Goal: Contribute content: Add original content to the website for others to see

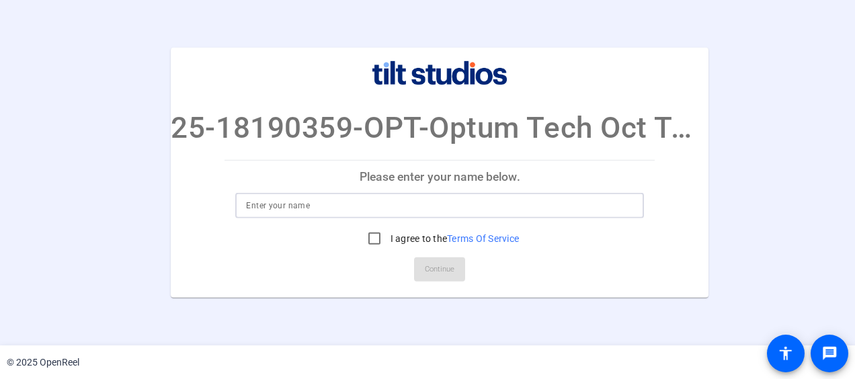
click at [303, 198] on input at bounding box center [439, 206] width 387 height 16
type input "[PERSON_NAME]"
click at [370, 235] on input "I agree to the Terms Of Service" at bounding box center [374, 238] width 27 height 27
checkbox input "true"
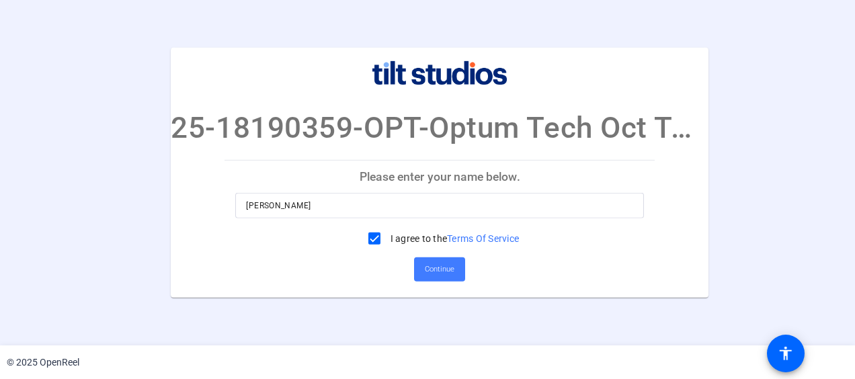
click at [447, 271] on span "Continue" at bounding box center [440, 270] width 30 height 20
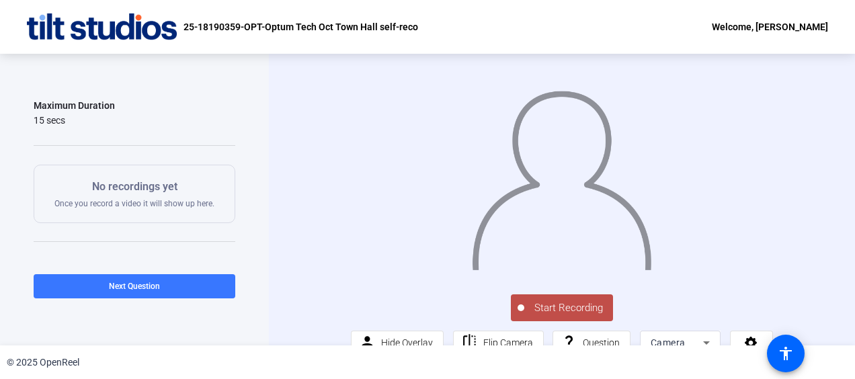
scroll to position [163, 0]
click at [550, 319] on button "Start Recording" at bounding box center [562, 308] width 102 height 27
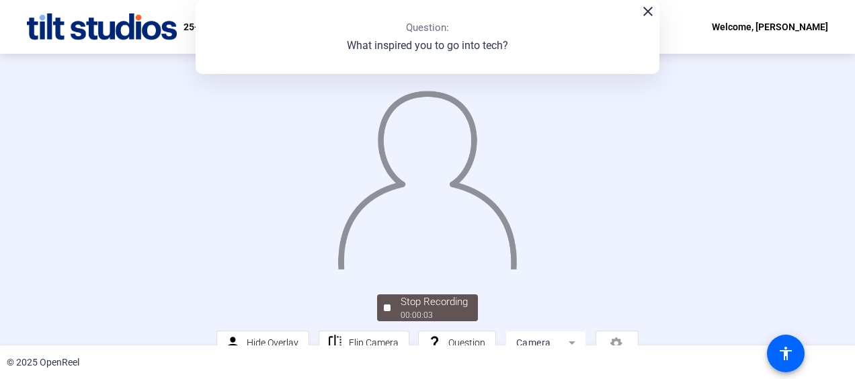
scroll to position [26, 0]
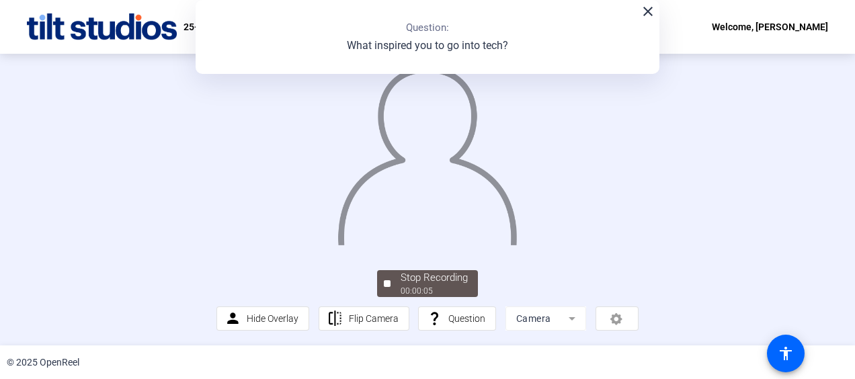
click at [430, 286] on div "00:00:05" at bounding box center [434, 291] width 67 height 12
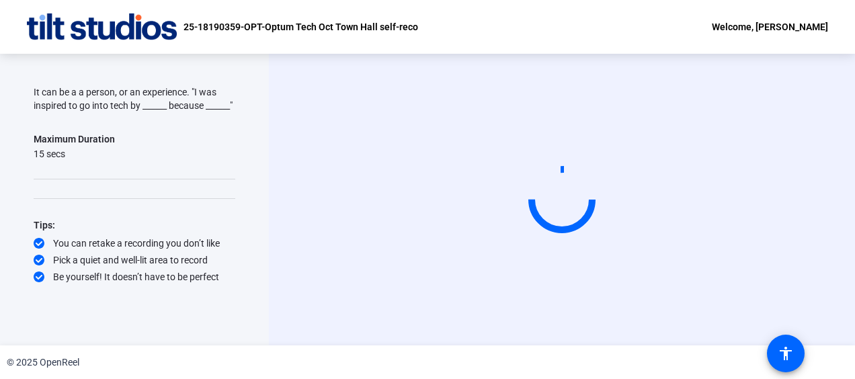
scroll to position [141, 0]
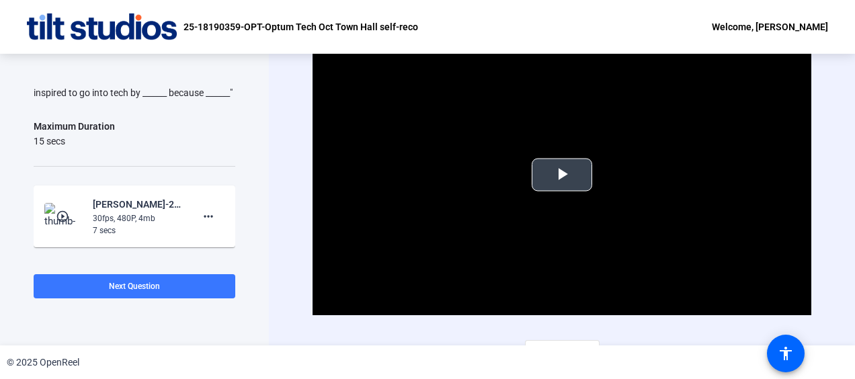
click at [562, 175] on span "Video Player" at bounding box center [562, 175] width 0 height 0
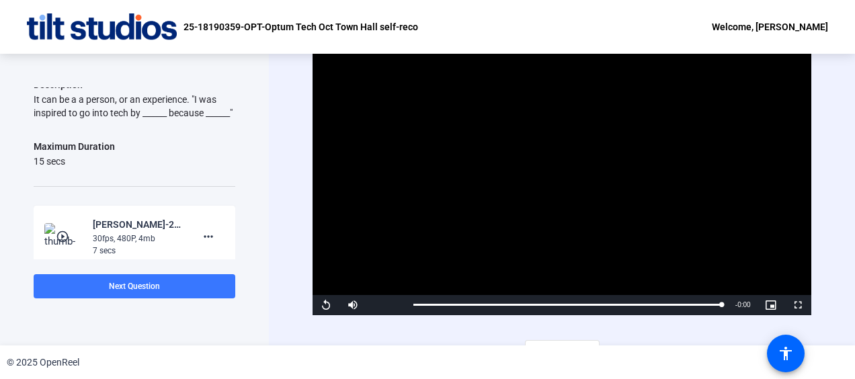
scroll to position [132, 0]
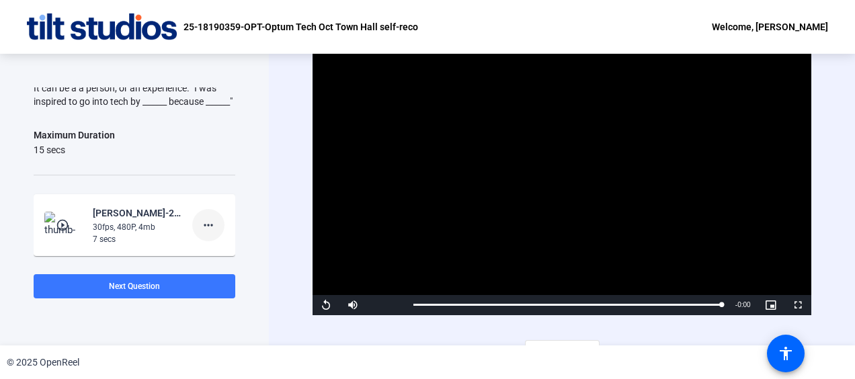
click at [203, 233] on mat-icon "more_horiz" at bounding box center [208, 225] width 16 height 16
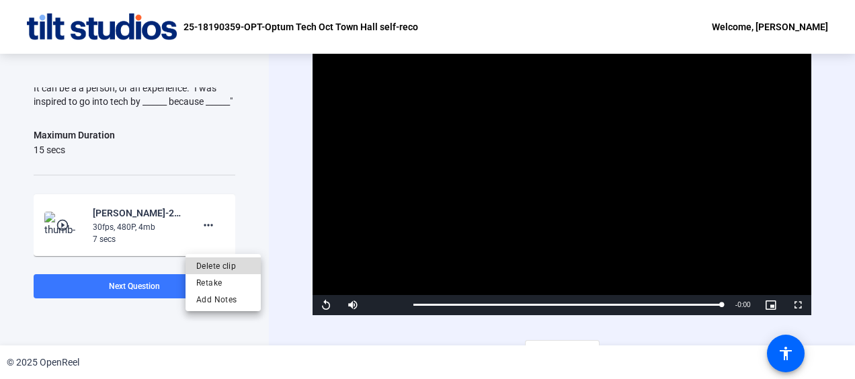
click at [219, 268] on span "Delete clip" at bounding box center [223, 266] width 54 height 16
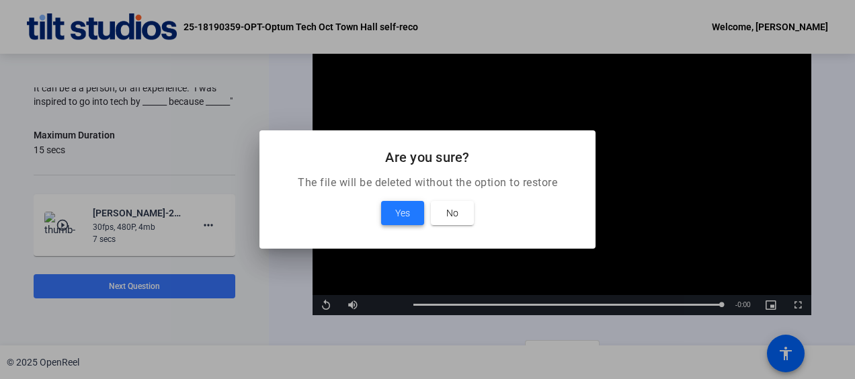
click at [399, 209] on span "Yes" at bounding box center [402, 213] width 15 height 16
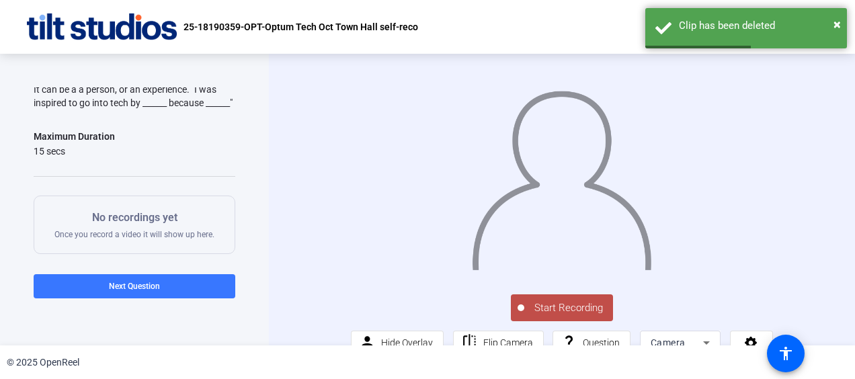
scroll to position [132, 0]
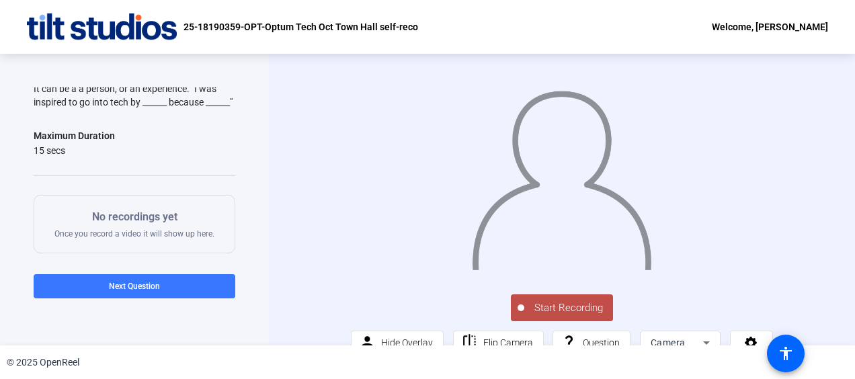
click at [545, 316] on span "Start Recording" at bounding box center [569, 308] width 89 height 15
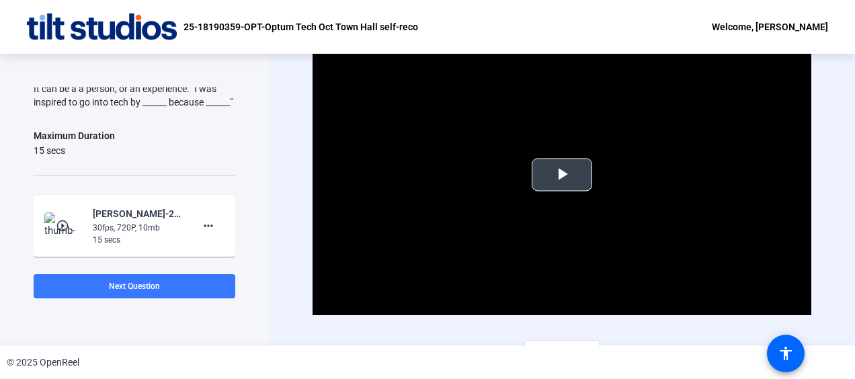
click at [562, 175] on span "Video Player" at bounding box center [562, 175] width 0 height 0
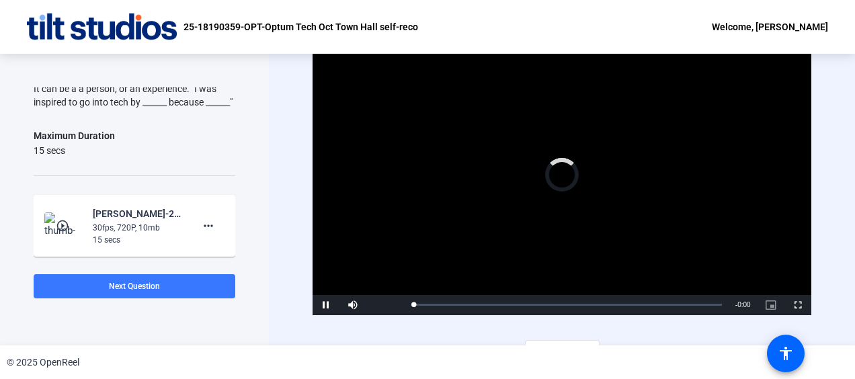
click at [557, 175] on div "Video Player is loading. Play Video Pause Mute Current Time 0:00 / Duration -:-…" at bounding box center [562, 175] width 498 height 280
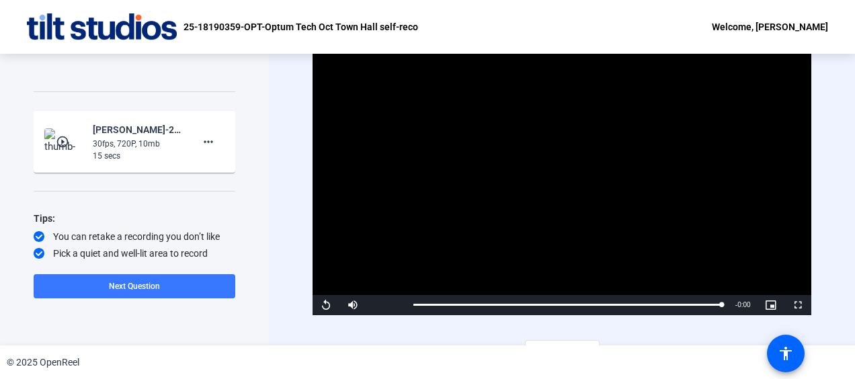
scroll to position [217, 0]
click at [200, 149] on mat-icon "more_horiz" at bounding box center [208, 141] width 16 height 16
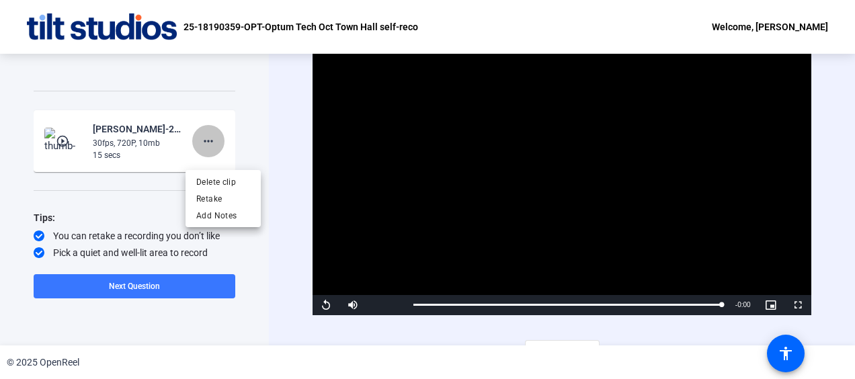
click at [200, 153] on body "Accessibility Screen-Reader Guide, Feedback, and Issue Reporting | New window 2…" at bounding box center [427, 189] width 855 height 379
click at [215, 180] on span "Delete clip" at bounding box center [223, 182] width 54 height 16
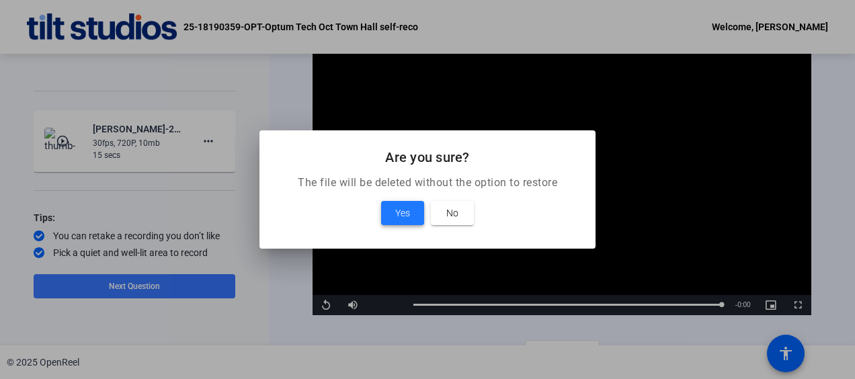
click at [408, 210] on span "Yes" at bounding box center [402, 213] width 15 height 16
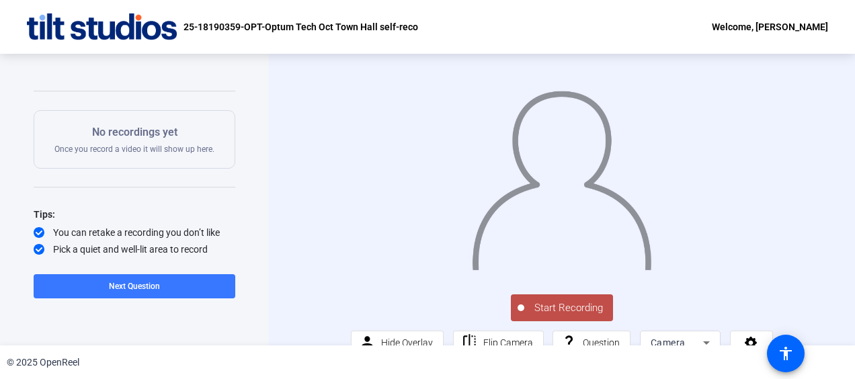
click at [572, 316] on span "Start Recording" at bounding box center [569, 308] width 89 height 15
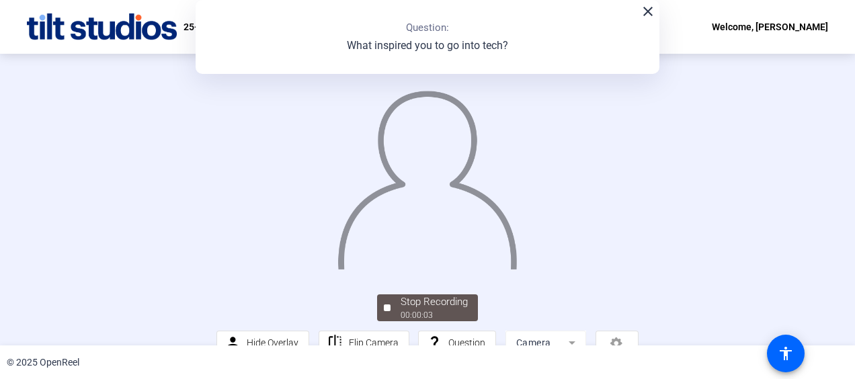
click at [644, 16] on mat-icon "close" at bounding box center [648, 11] width 16 height 16
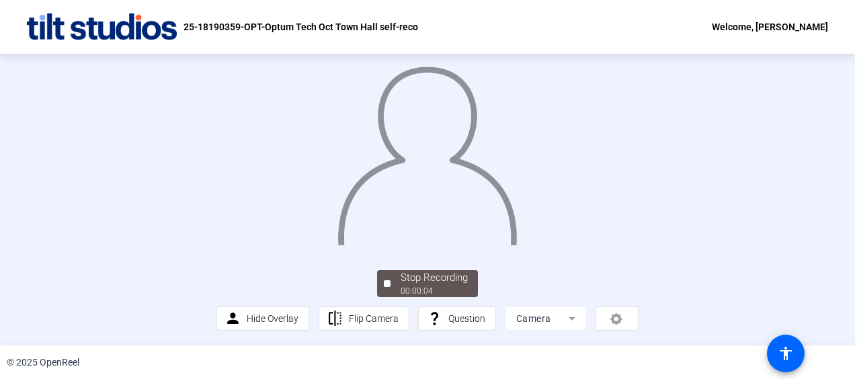
scroll to position [103, 0]
click at [386, 287] on div at bounding box center [387, 283] width 7 height 7
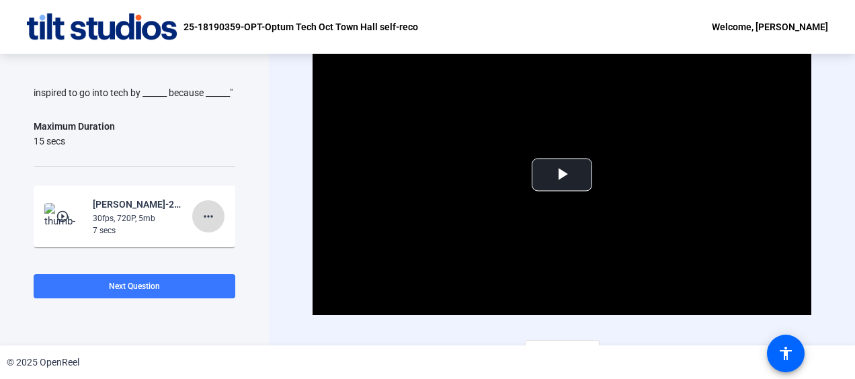
drag, startPoint x: 202, startPoint y: 229, endPoint x: 202, endPoint y: 221, distance: 7.4
click at [202, 221] on mat-icon "more_horiz" at bounding box center [208, 216] width 16 height 16
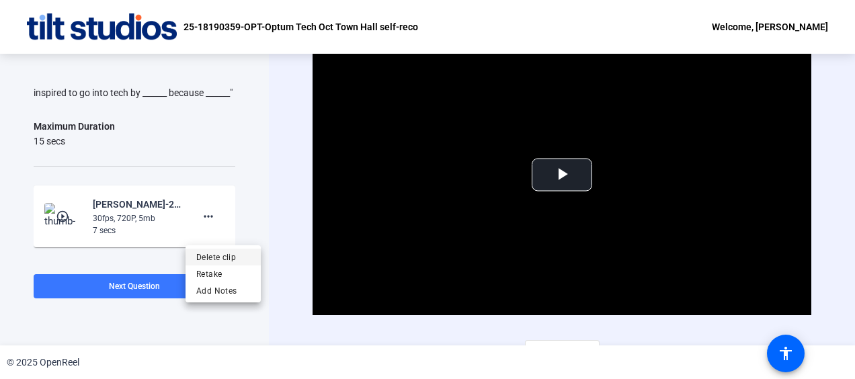
click at [218, 254] on span "Delete clip" at bounding box center [223, 257] width 54 height 16
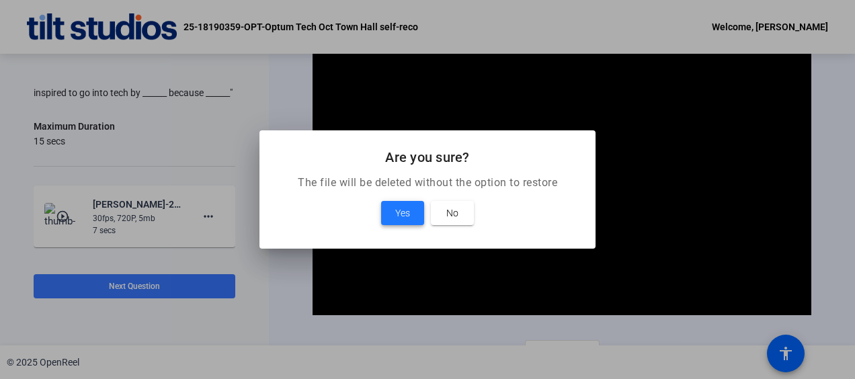
click at [401, 214] on span "Yes" at bounding box center [402, 213] width 15 height 16
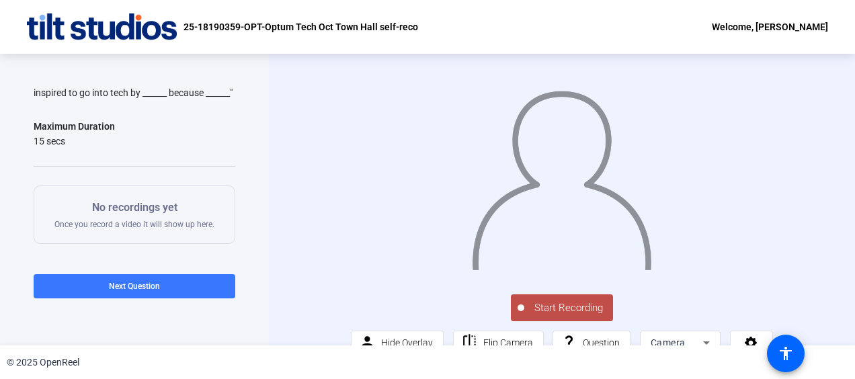
click at [549, 316] on span "Start Recording" at bounding box center [569, 308] width 89 height 15
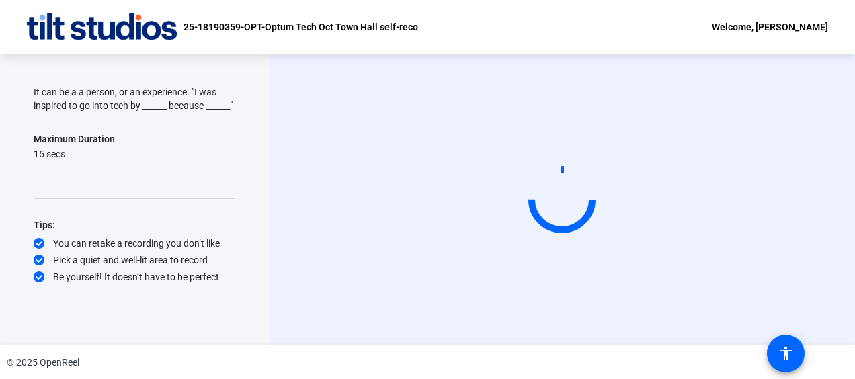
click at [461, 257] on video at bounding box center [562, 200] width 202 height 114
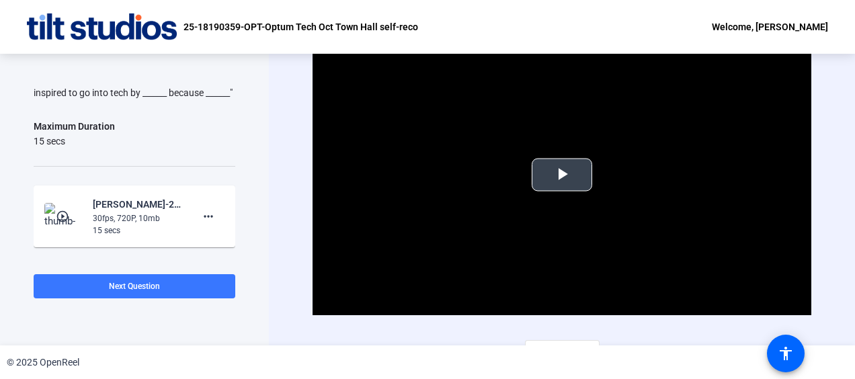
click at [562, 175] on span "Video Player" at bounding box center [562, 175] width 0 height 0
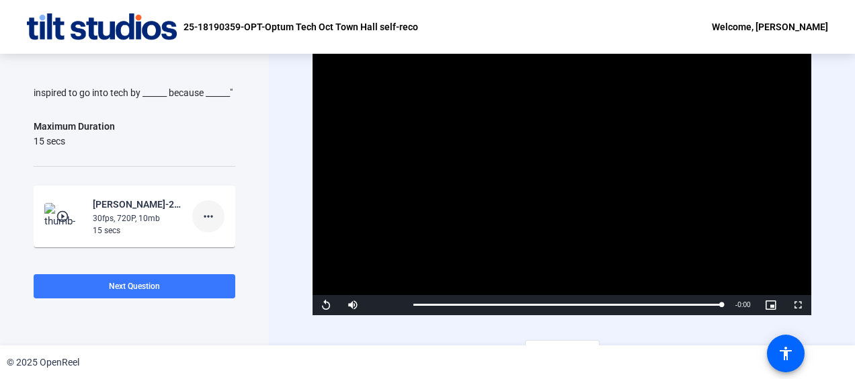
click at [200, 225] on mat-icon "more_horiz" at bounding box center [208, 216] width 16 height 16
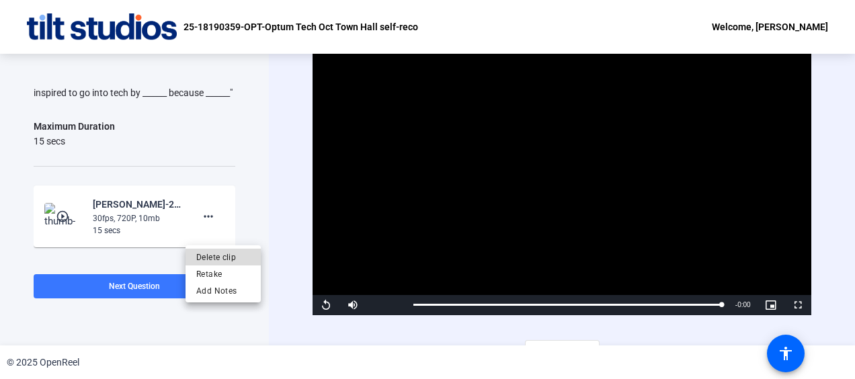
click at [215, 256] on span "Delete clip" at bounding box center [223, 257] width 54 height 16
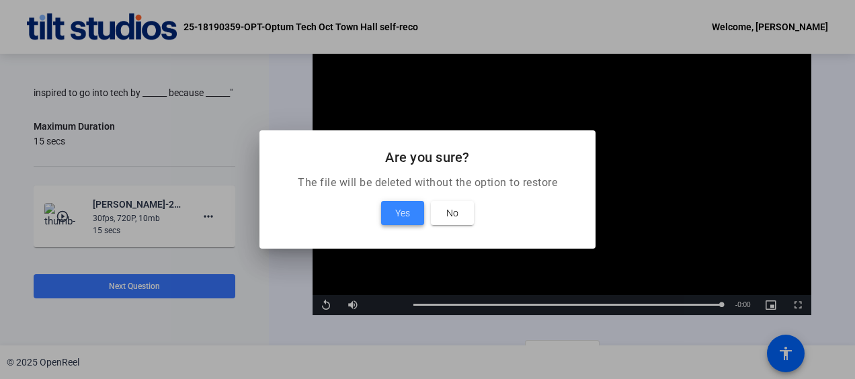
click at [391, 217] on span at bounding box center [402, 213] width 43 height 32
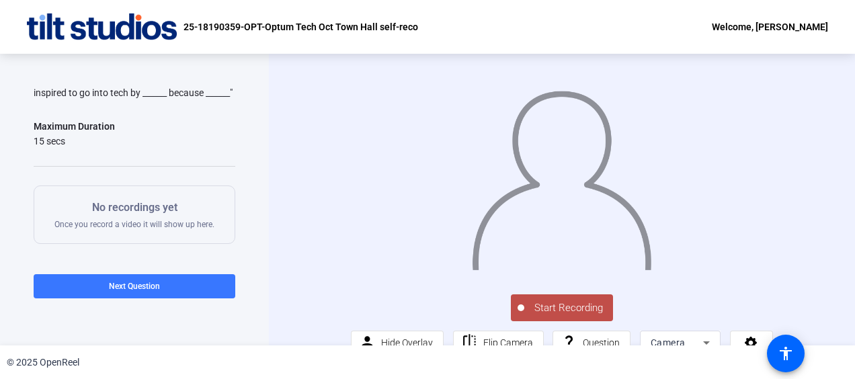
click at [561, 316] on span "Start Recording" at bounding box center [569, 308] width 89 height 15
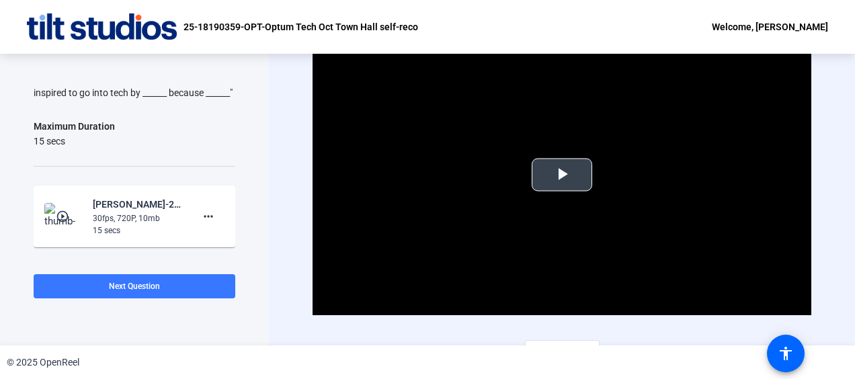
click at [562, 175] on span "Video Player" at bounding box center [562, 175] width 0 height 0
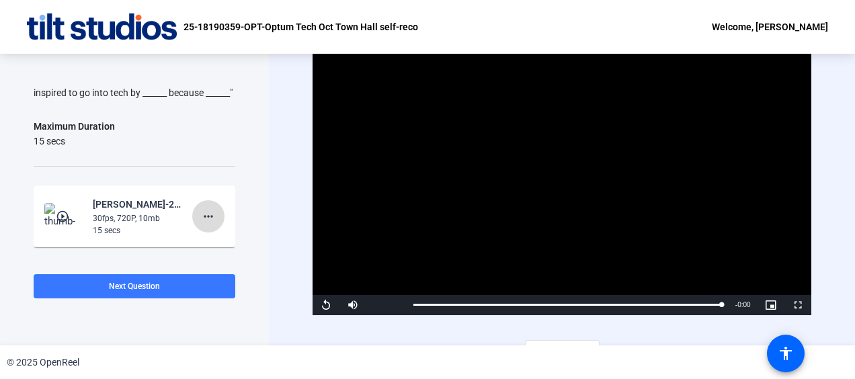
click at [202, 225] on mat-icon "more_horiz" at bounding box center [208, 216] width 16 height 16
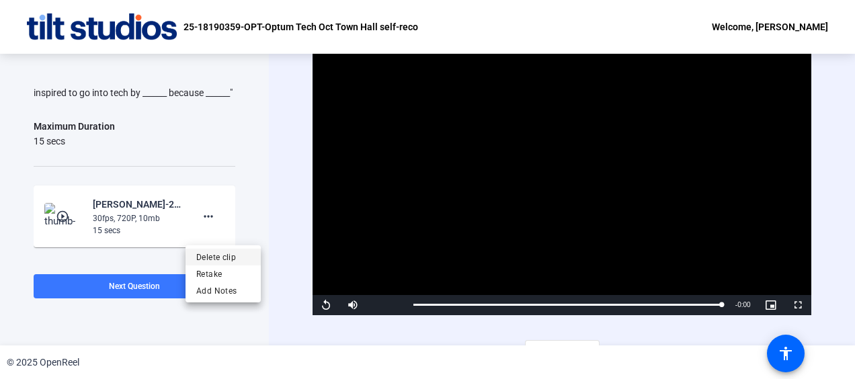
click at [215, 256] on span "Delete clip" at bounding box center [223, 257] width 54 height 16
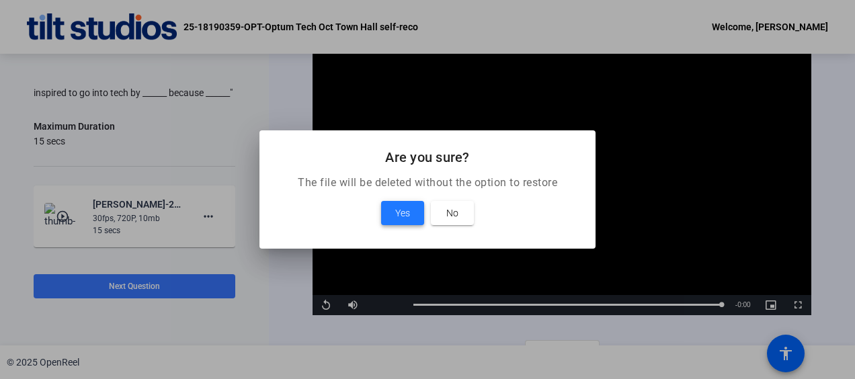
click at [402, 213] on span "Yes" at bounding box center [402, 213] width 15 height 16
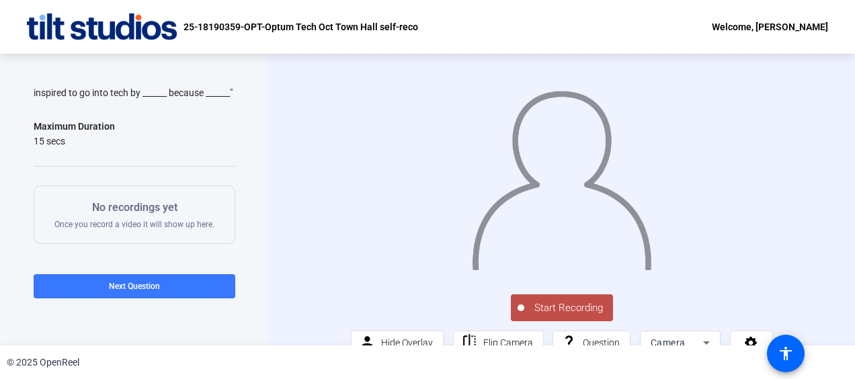
click at [539, 316] on span "Start Recording" at bounding box center [569, 308] width 89 height 15
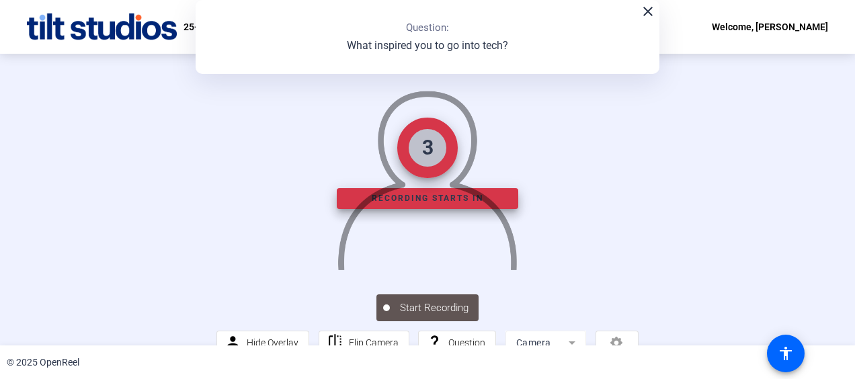
click at [519, 270] on img at bounding box center [427, 175] width 182 height 190
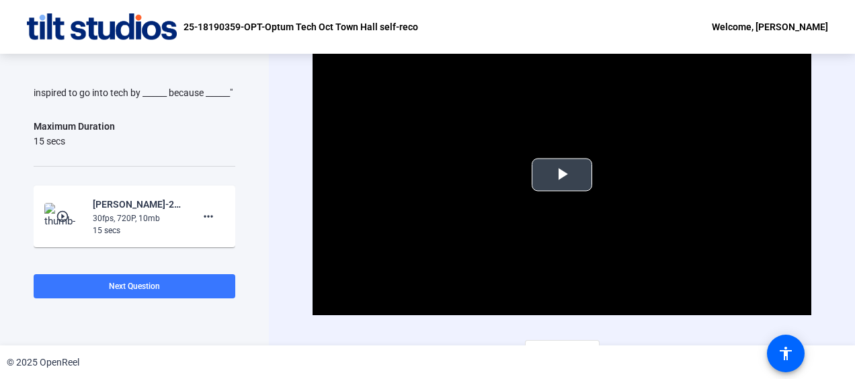
click at [562, 175] on span "Video Player" at bounding box center [562, 175] width 0 height 0
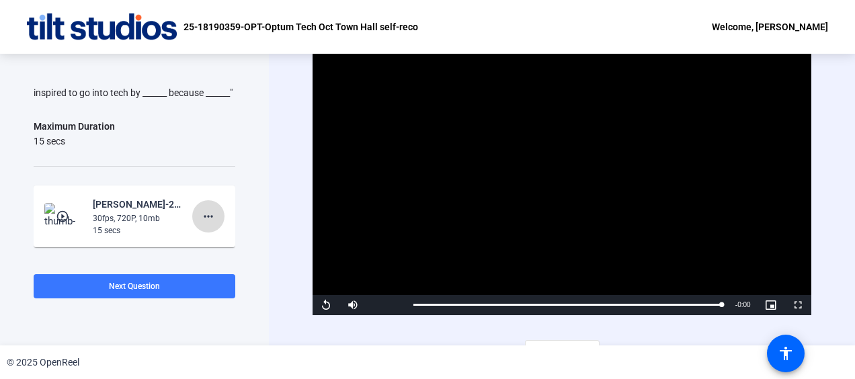
click at [202, 225] on mat-icon "more_horiz" at bounding box center [208, 216] width 16 height 16
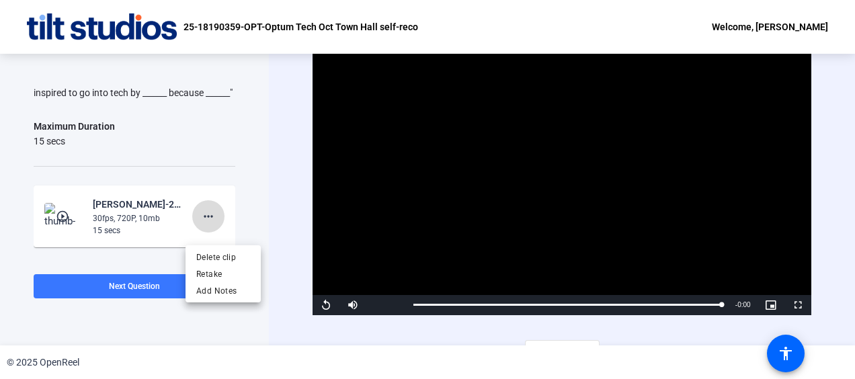
click at [202, 225] on body "Accessibility Screen-Reader Guide, Feedback, and Issue Reporting | New window 2…" at bounding box center [427, 189] width 855 height 379
click at [221, 260] on span "Delete clip" at bounding box center [223, 257] width 54 height 16
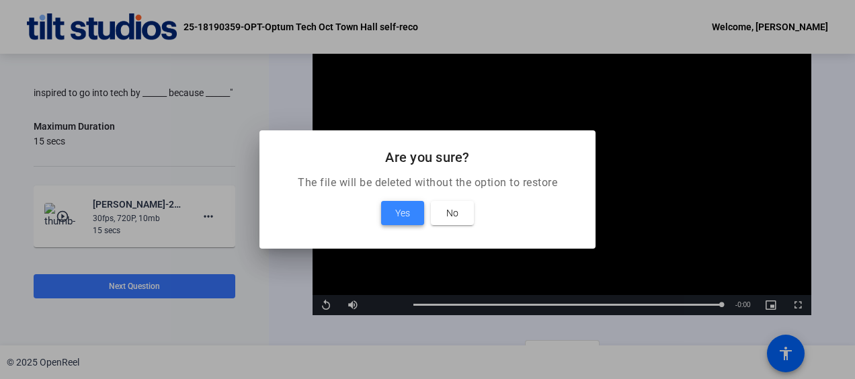
click at [402, 214] on span "Yes" at bounding box center [402, 213] width 15 height 16
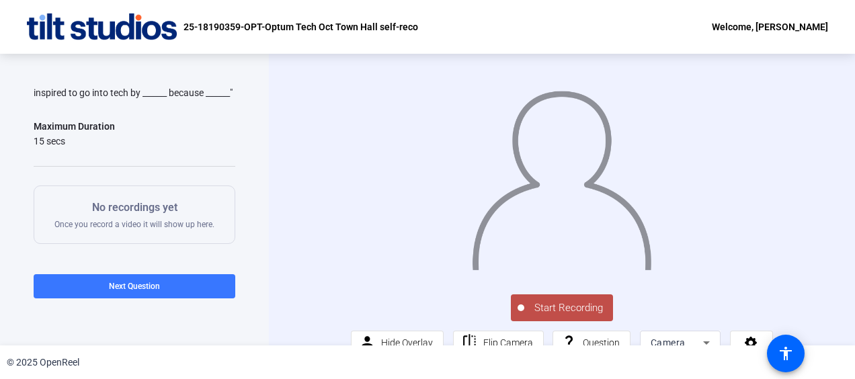
click at [555, 316] on span "Start Recording" at bounding box center [569, 308] width 89 height 15
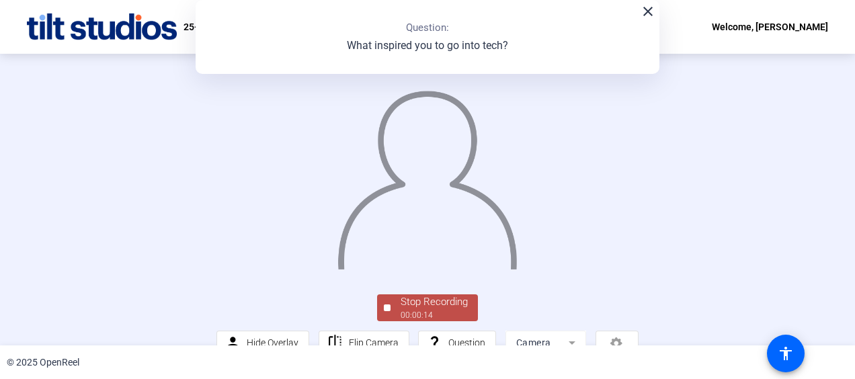
click at [841, 234] on div "Stop Recording 00:00:14 person Hide Overlay flip Flip Camera question_mark Ques…" at bounding box center [427, 200] width 855 height 292
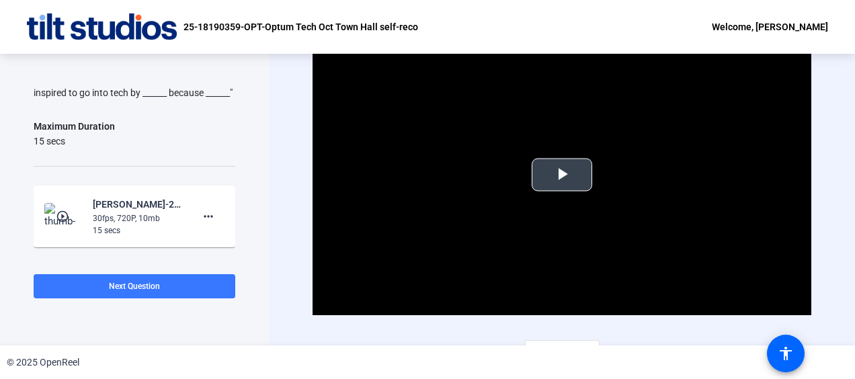
click at [562, 175] on span "Video Player" at bounding box center [562, 175] width 0 height 0
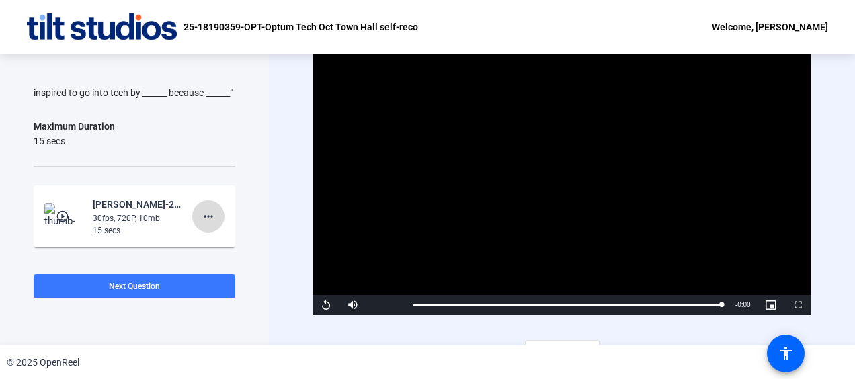
click at [204, 225] on mat-icon "more_horiz" at bounding box center [208, 216] width 16 height 16
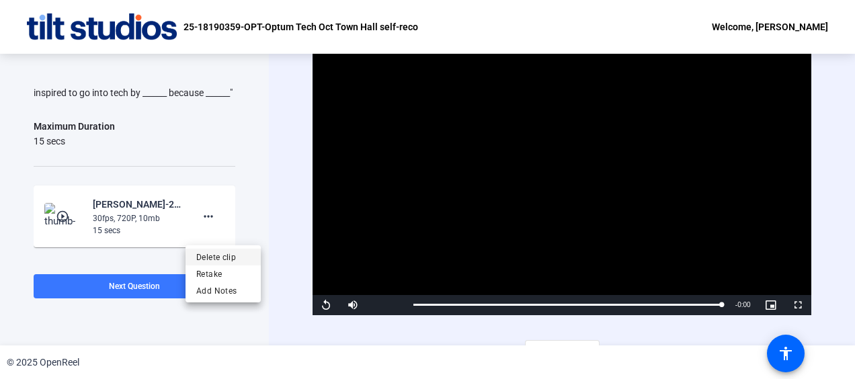
click at [219, 258] on span "Delete clip" at bounding box center [223, 257] width 54 height 16
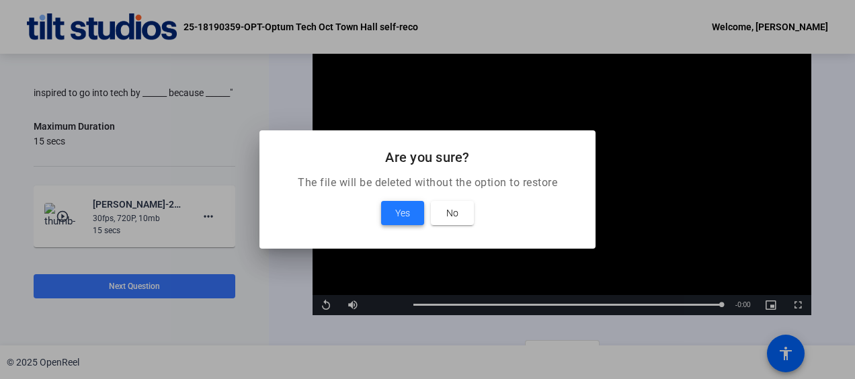
click at [393, 210] on span at bounding box center [402, 213] width 43 height 32
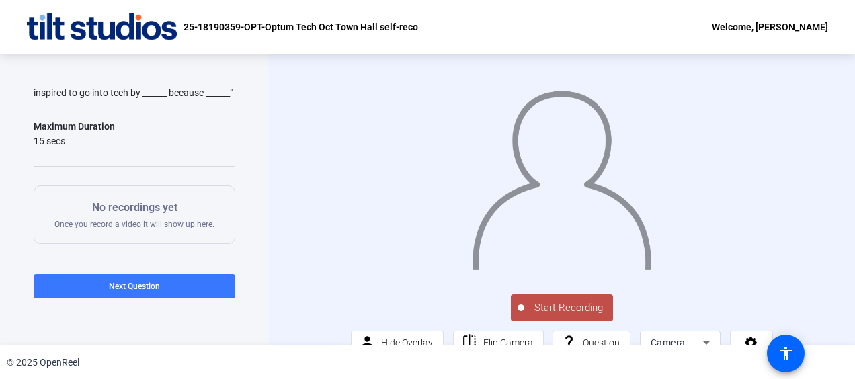
click at [562, 312] on div "Start Recording person Hide Overlay flip Flip Camera question_mark Question Cam…" at bounding box center [562, 323] width 422 height 63
click at [534, 316] on span "Start Recording" at bounding box center [569, 308] width 89 height 15
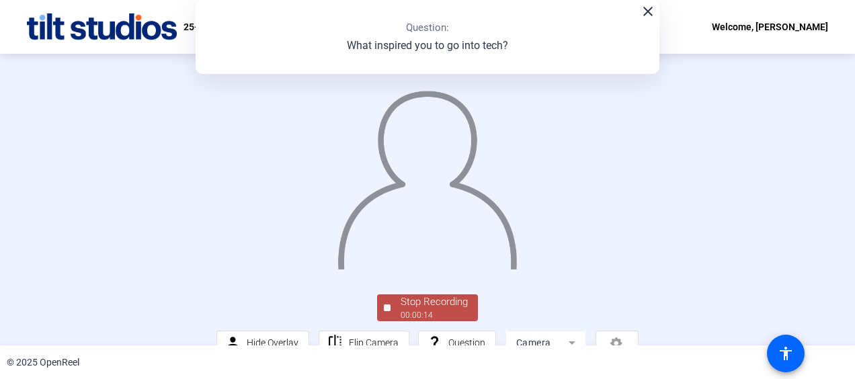
click at [845, 171] on div "Stop Recording 00:00:14 person Hide Overlay flip Flip Camera question_mark Ques…" at bounding box center [427, 200] width 855 height 292
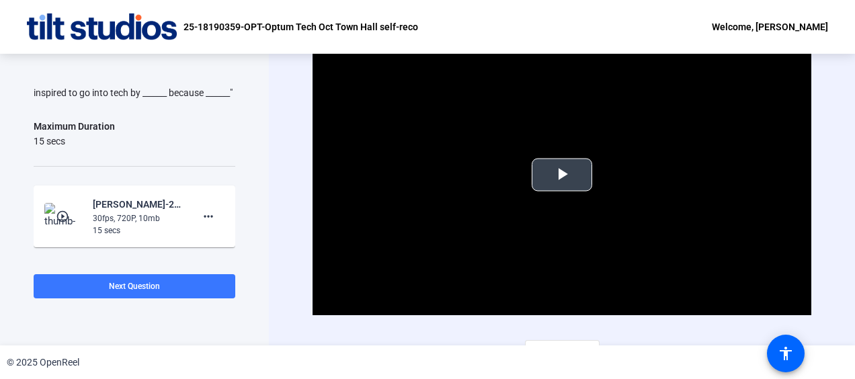
click at [562, 175] on span "Video Player" at bounding box center [562, 175] width 0 height 0
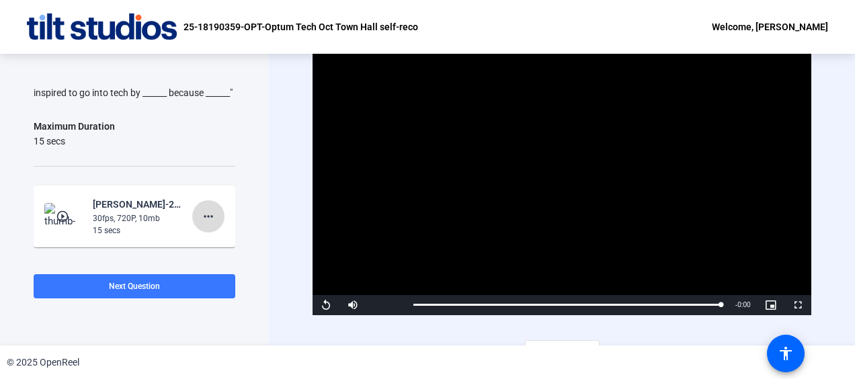
click at [202, 225] on mat-icon "more_horiz" at bounding box center [208, 216] width 16 height 16
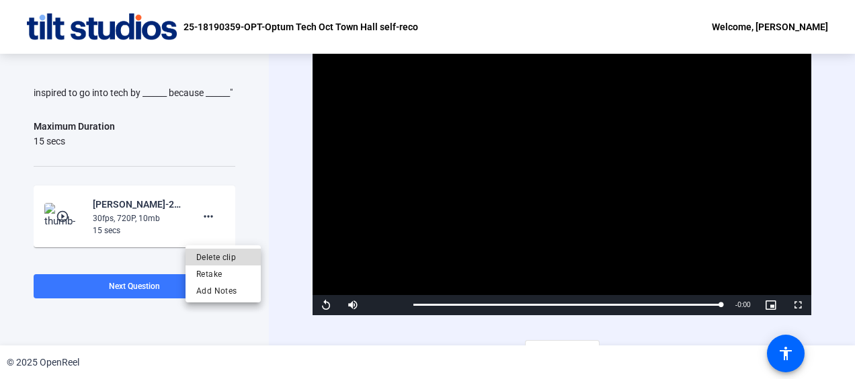
click at [212, 253] on span "Delete clip" at bounding box center [223, 257] width 54 height 16
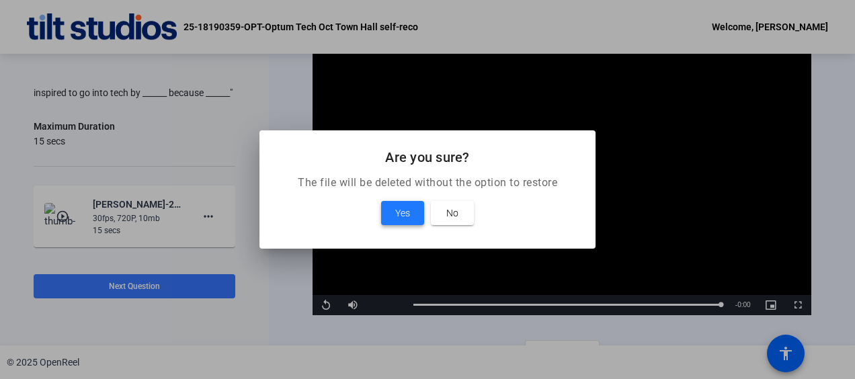
click at [406, 210] on span "Yes" at bounding box center [402, 213] width 15 height 16
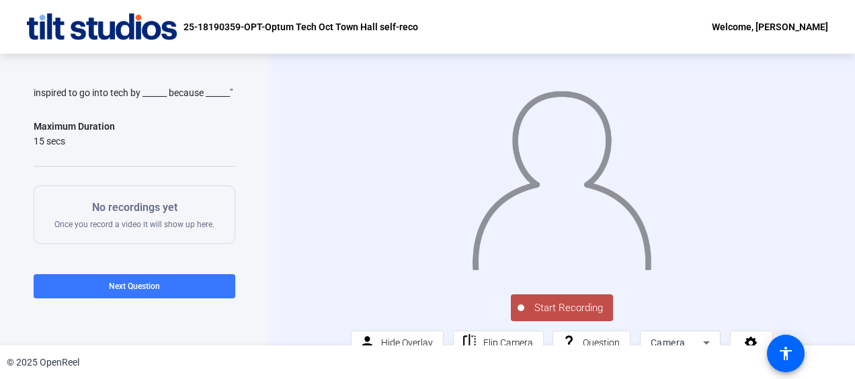
click at [542, 316] on span "Start Recording" at bounding box center [569, 308] width 89 height 15
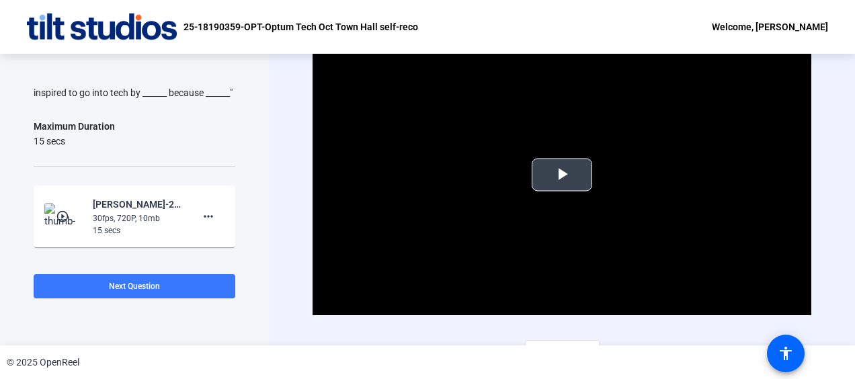
click at [562, 175] on span "Video Player" at bounding box center [562, 175] width 0 height 0
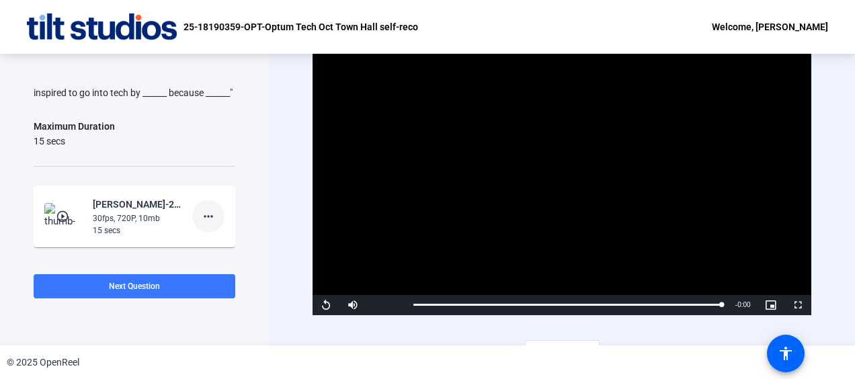
click at [200, 225] on mat-icon "more_horiz" at bounding box center [208, 216] width 16 height 16
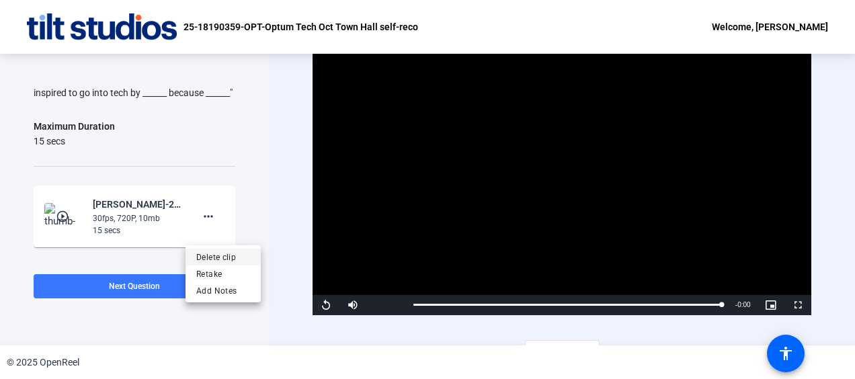
click at [213, 256] on span "Delete clip" at bounding box center [223, 257] width 54 height 16
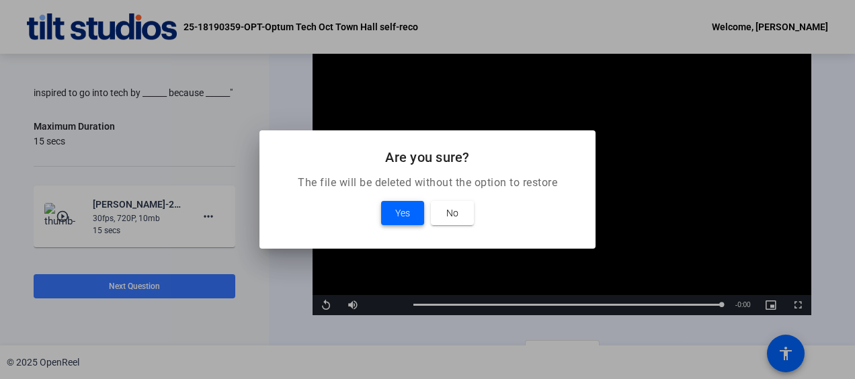
click at [213, 256] on div at bounding box center [427, 189] width 855 height 379
click at [399, 214] on span "Yes" at bounding box center [402, 213] width 15 height 16
